Goal: Navigation & Orientation: Understand site structure

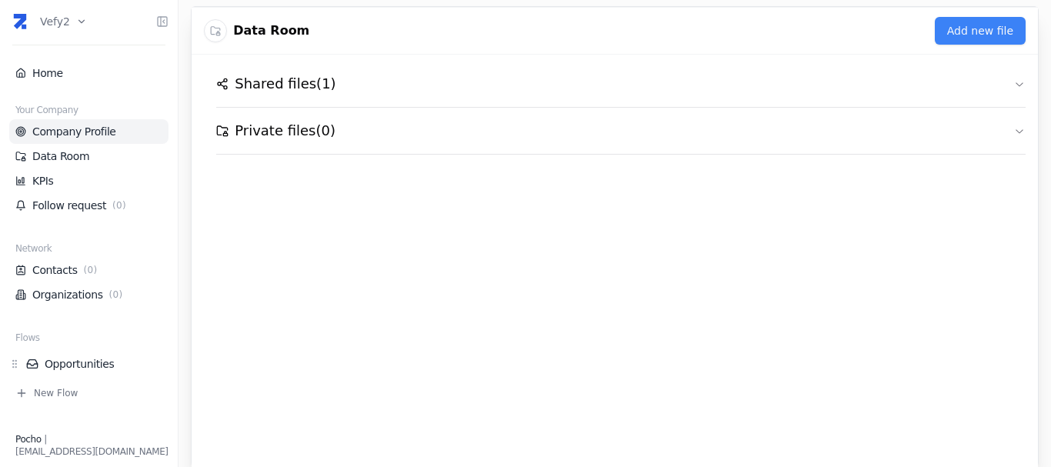
click at [72, 135] on link "Company Profile" at bounding box center [88, 131] width 147 height 15
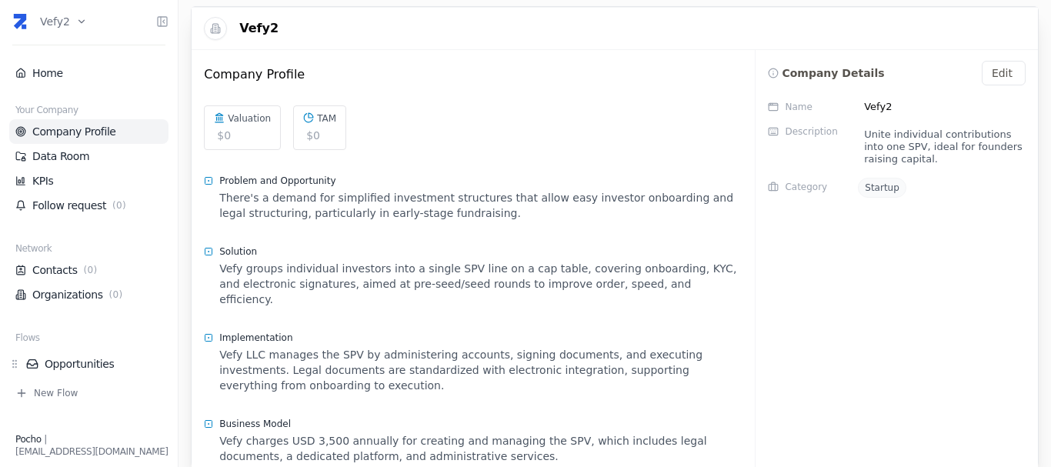
click at [75, 135] on link "Company Profile" at bounding box center [88, 131] width 147 height 15
click at [58, 156] on link "Data Room" at bounding box center [88, 156] width 147 height 15
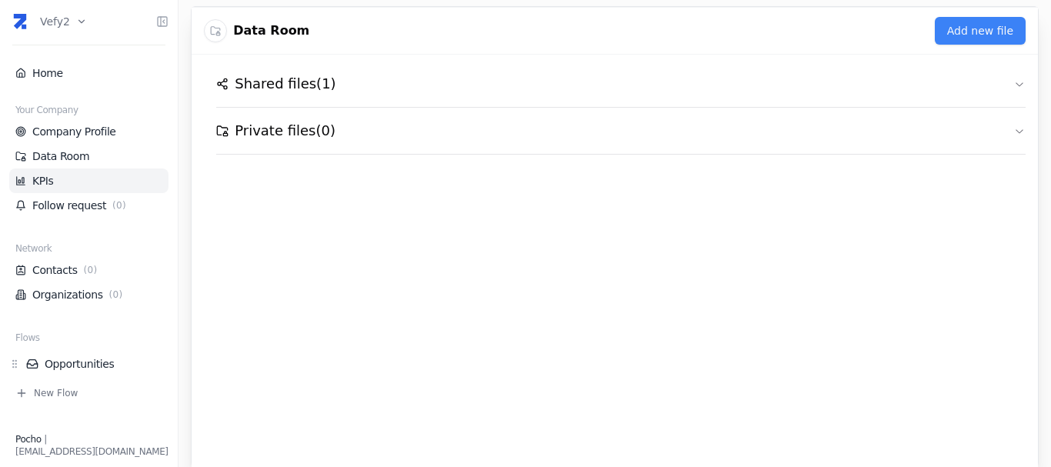
click at [72, 181] on link "KPIs" at bounding box center [88, 180] width 147 height 15
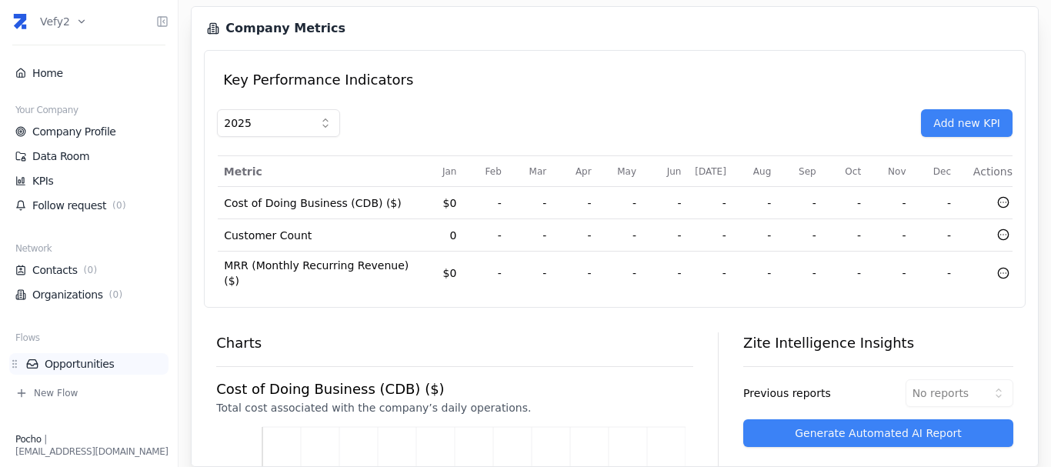
click at [78, 355] on li "Opportunities" at bounding box center [88, 364] width 159 height 22
click at [78, 361] on link "Opportunities" at bounding box center [97, 363] width 142 height 15
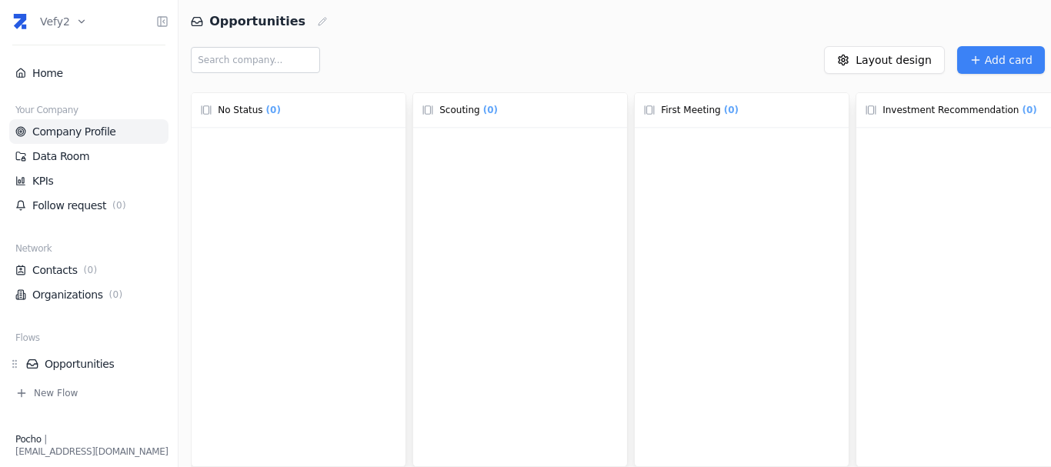
click at [69, 130] on link "Company Profile" at bounding box center [88, 131] width 147 height 15
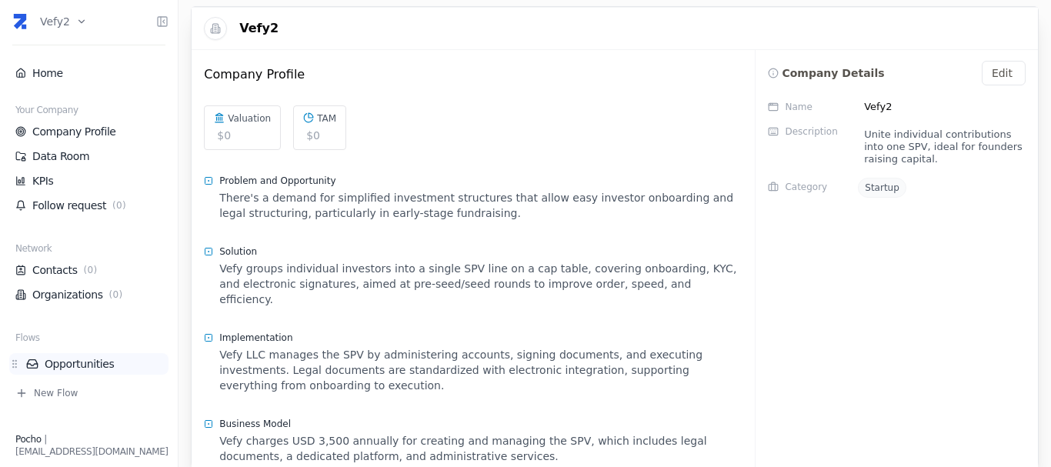
click at [64, 368] on link "Opportunities" at bounding box center [97, 363] width 142 height 15
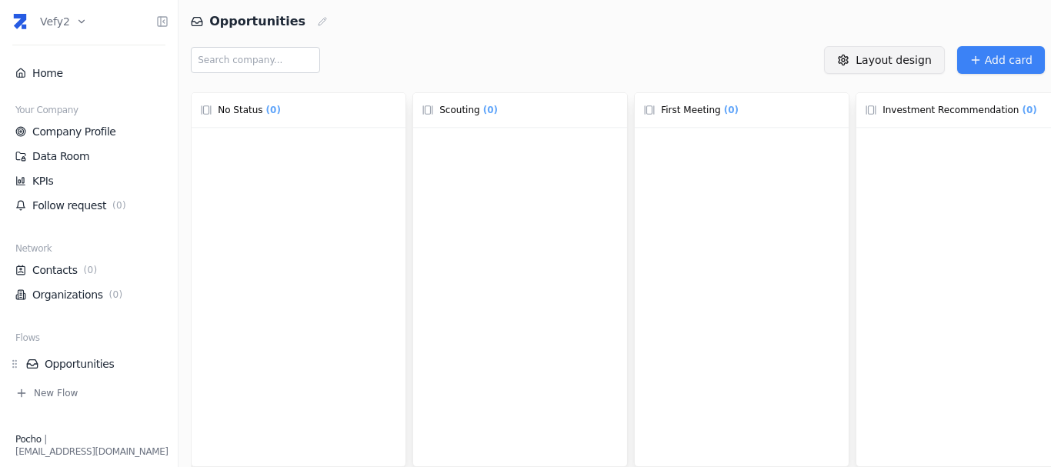
click at [892, 66] on html "Vefy2 Home Your Company Company Profile Data Room KPIs Follow request ( 0 ) Net…" at bounding box center [525, 233] width 1051 height 467
click at [55, 21] on html "Vefy2 Home Your Company Company Profile Data Room KPIs Follow request ( 0 ) Net…" at bounding box center [525, 233] width 1051 height 467
